Goal: Information Seeking & Learning: Learn about a topic

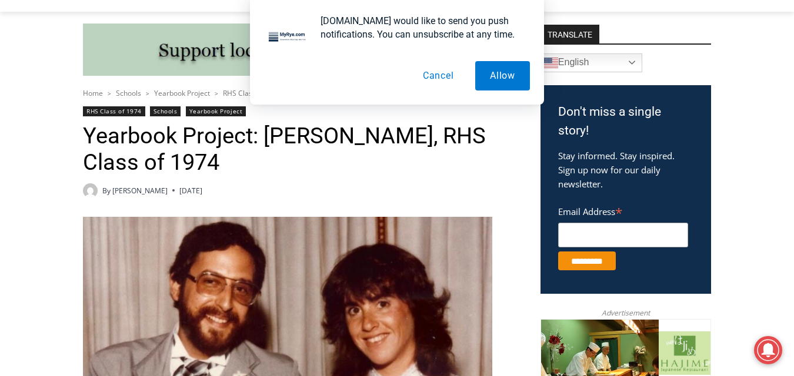
scroll to position [322, 0]
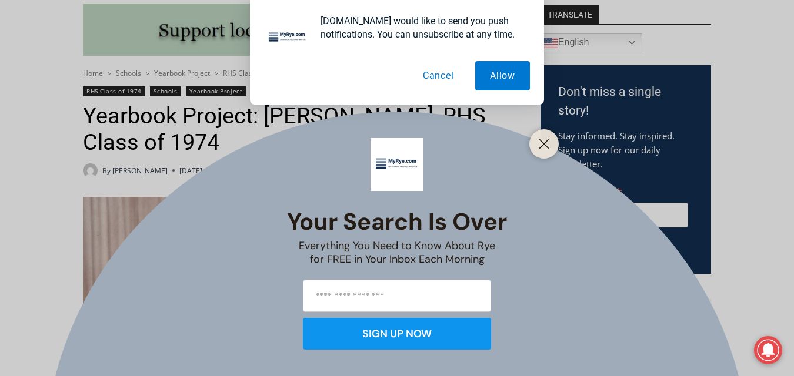
click at [439, 73] on button "Cancel" at bounding box center [438, 75] width 61 height 29
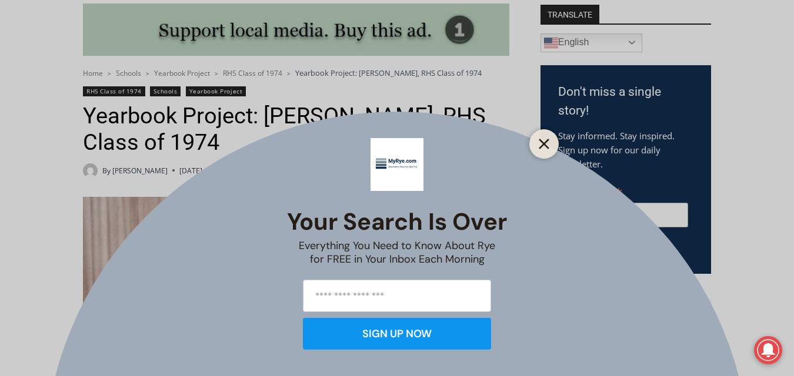
click at [542, 142] on line "Close" at bounding box center [544, 144] width 8 height 8
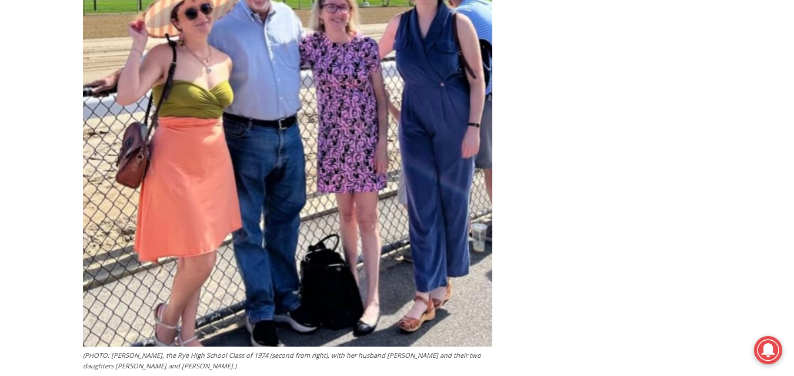
scroll to position [2594, 0]
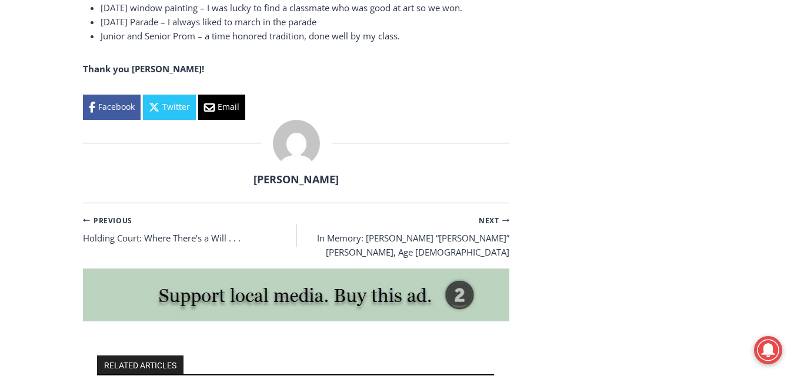
scroll to position [3397, 0]
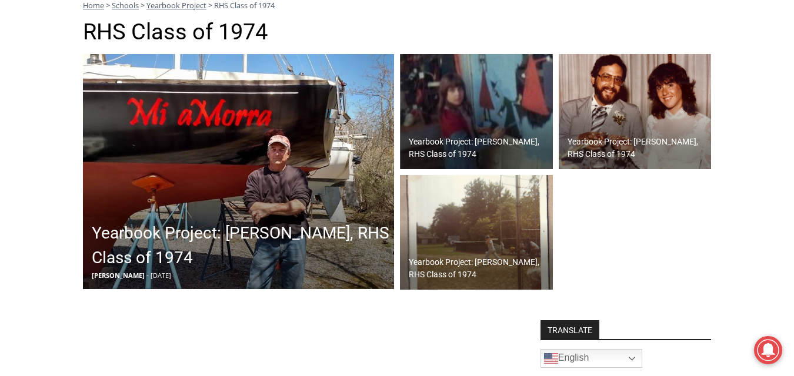
scroll to position [332, 0]
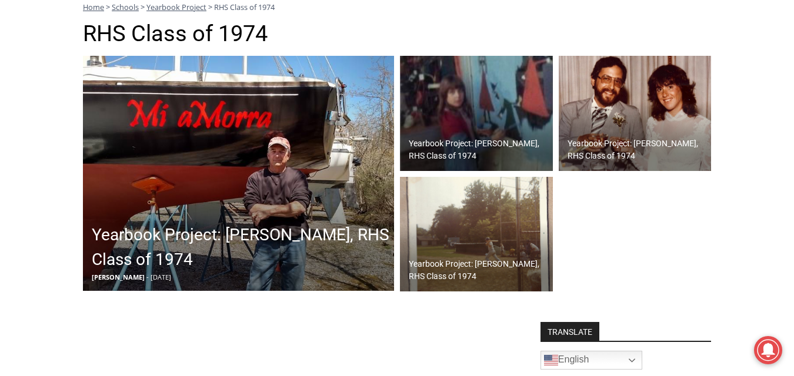
click at [469, 107] on img at bounding box center [476, 113] width 153 height 115
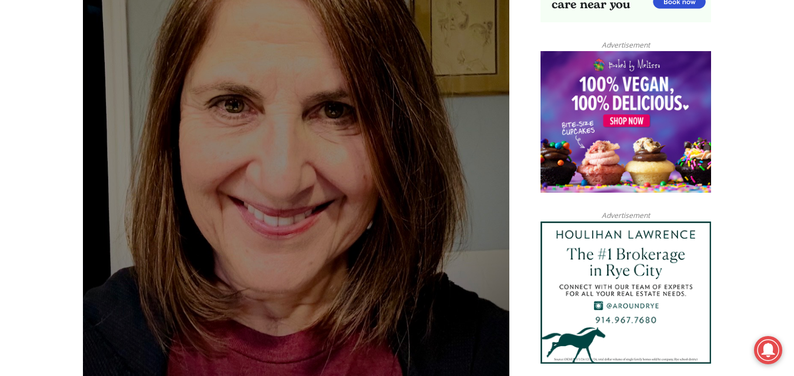
scroll to position [923, 0]
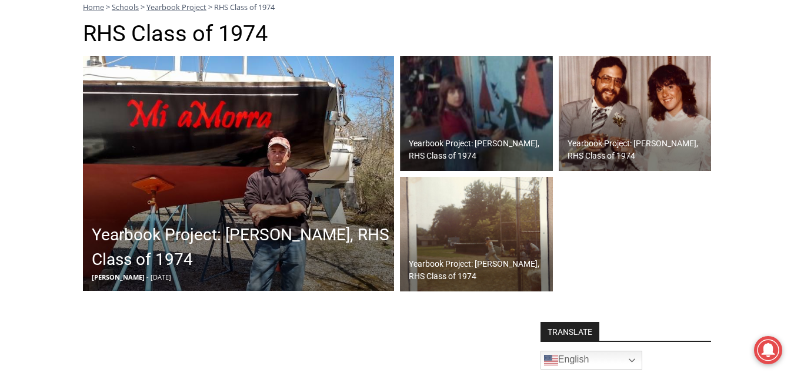
click at [492, 219] on img at bounding box center [476, 234] width 153 height 115
click at [170, 147] on img at bounding box center [238, 173] width 311 height 235
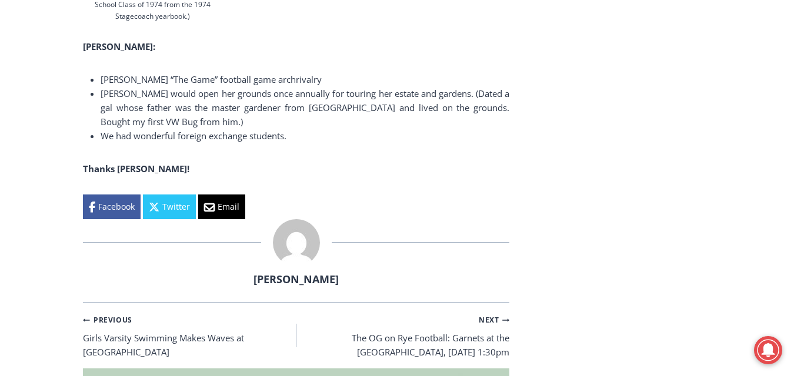
scroll to position [2431, 0]
